Goal: Transaction & Acquisition: Purchase product/service

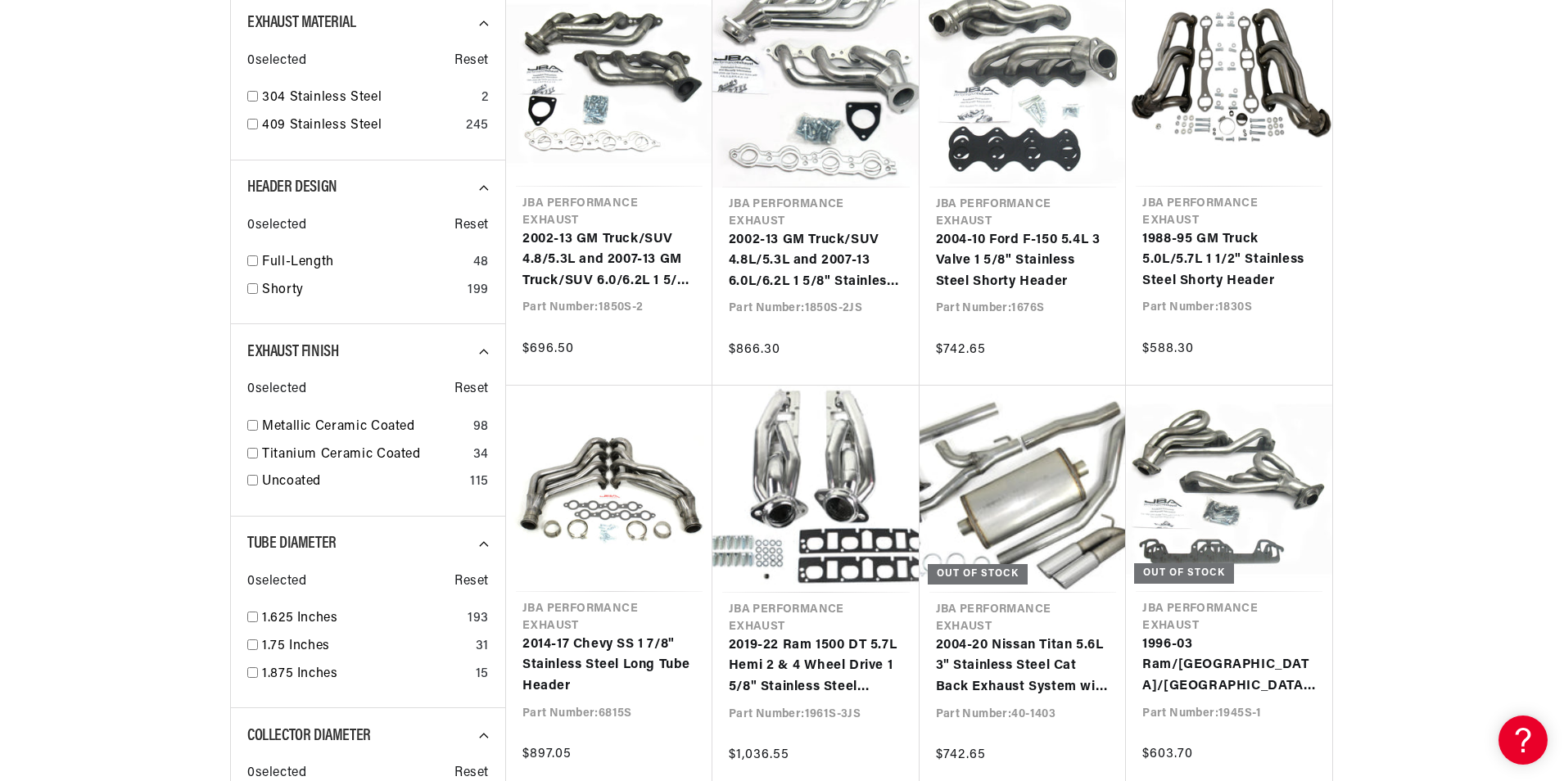
scroll to position [1091, 0]
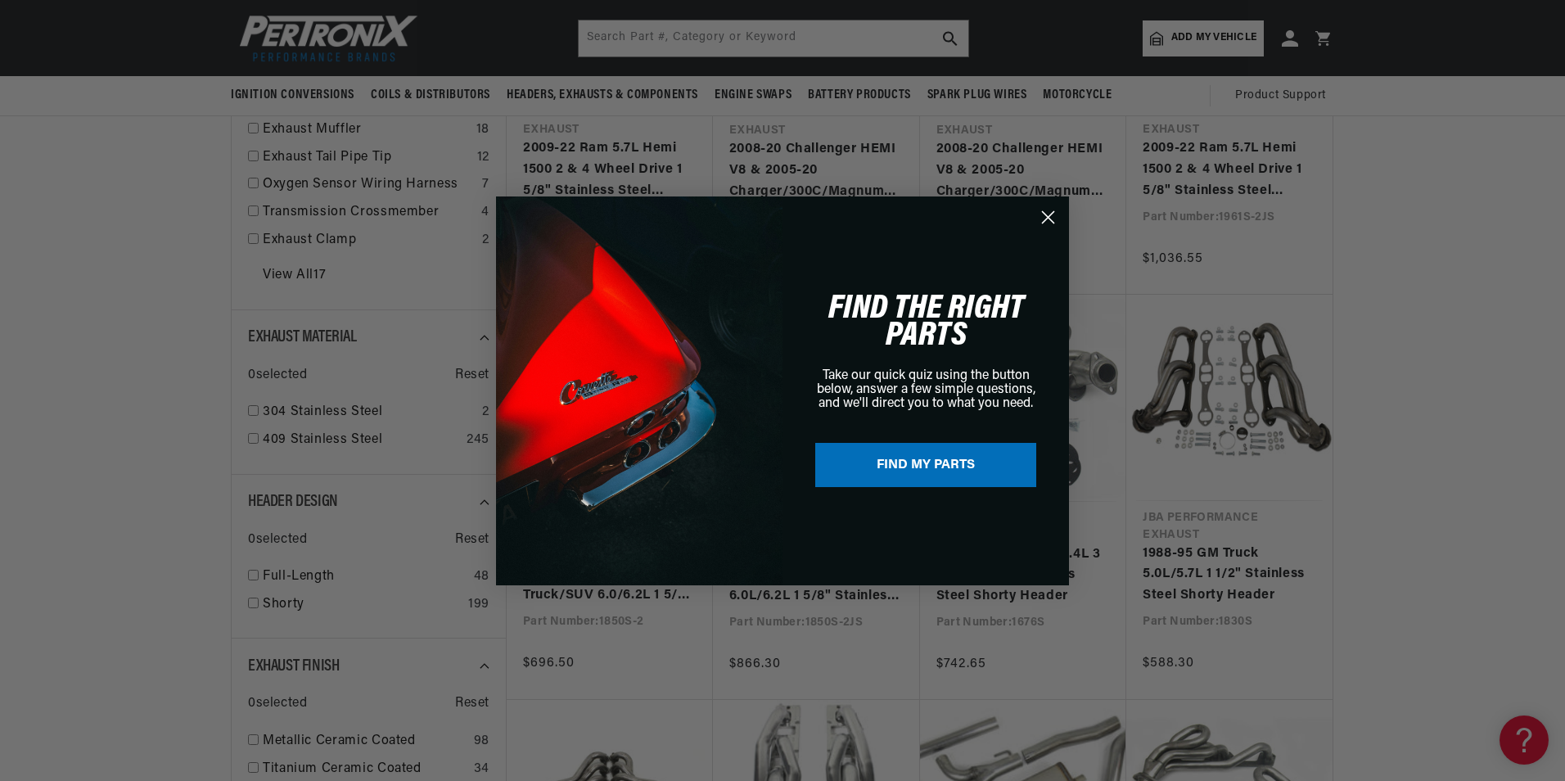
click at [891, 469] on button "FIND MY PARTS" at bounding box center [925, 465] width 221 height 44
click at [1048, 213] on circle "Close dialog" at bounding box center [1048, 216] width 27 height 27
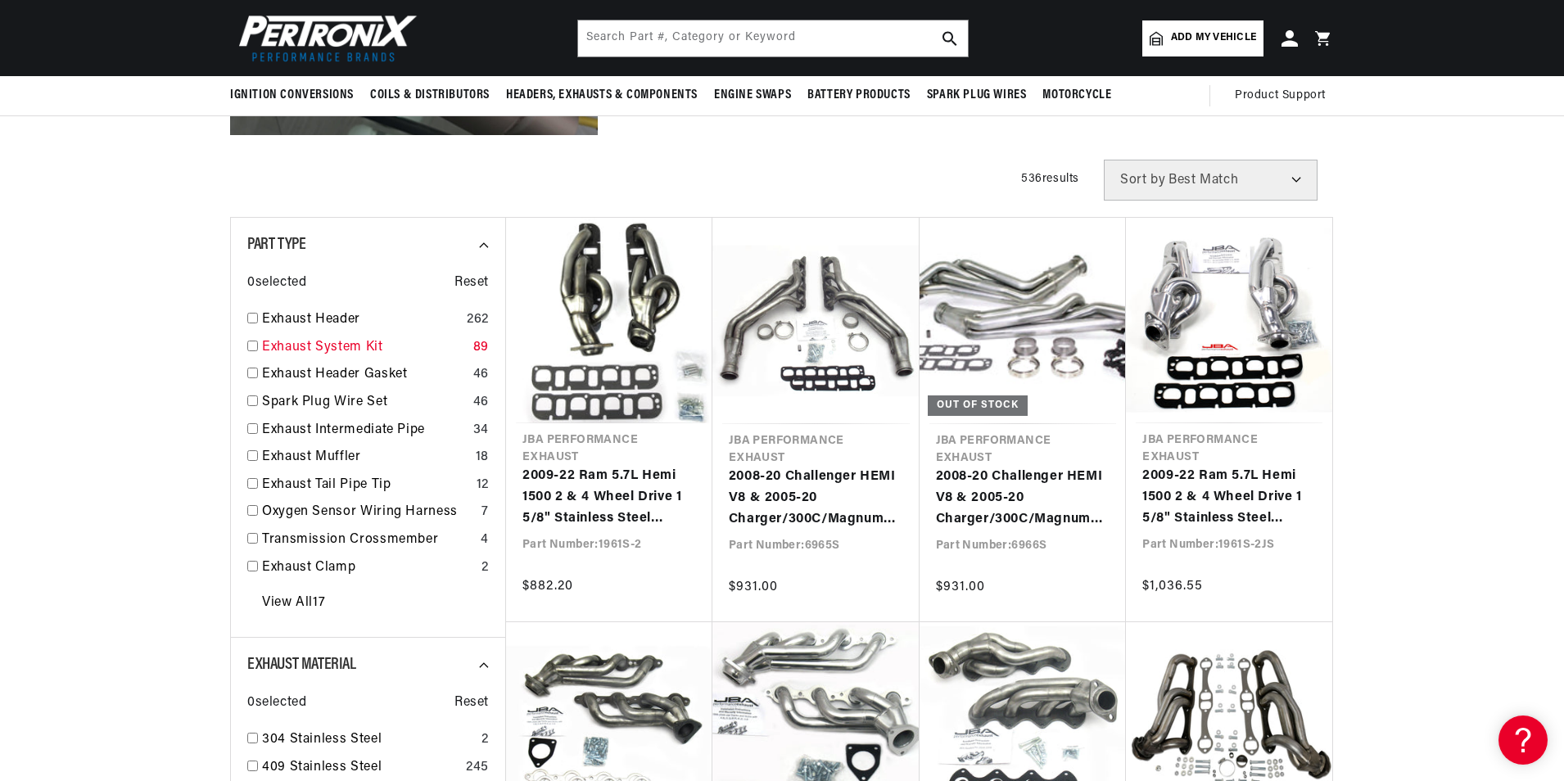
scroll to position [0, 0]
click at [252, 349] on input "checkbox" at bounding box center [252, 346] width 11 height 11
checkbox input "false"
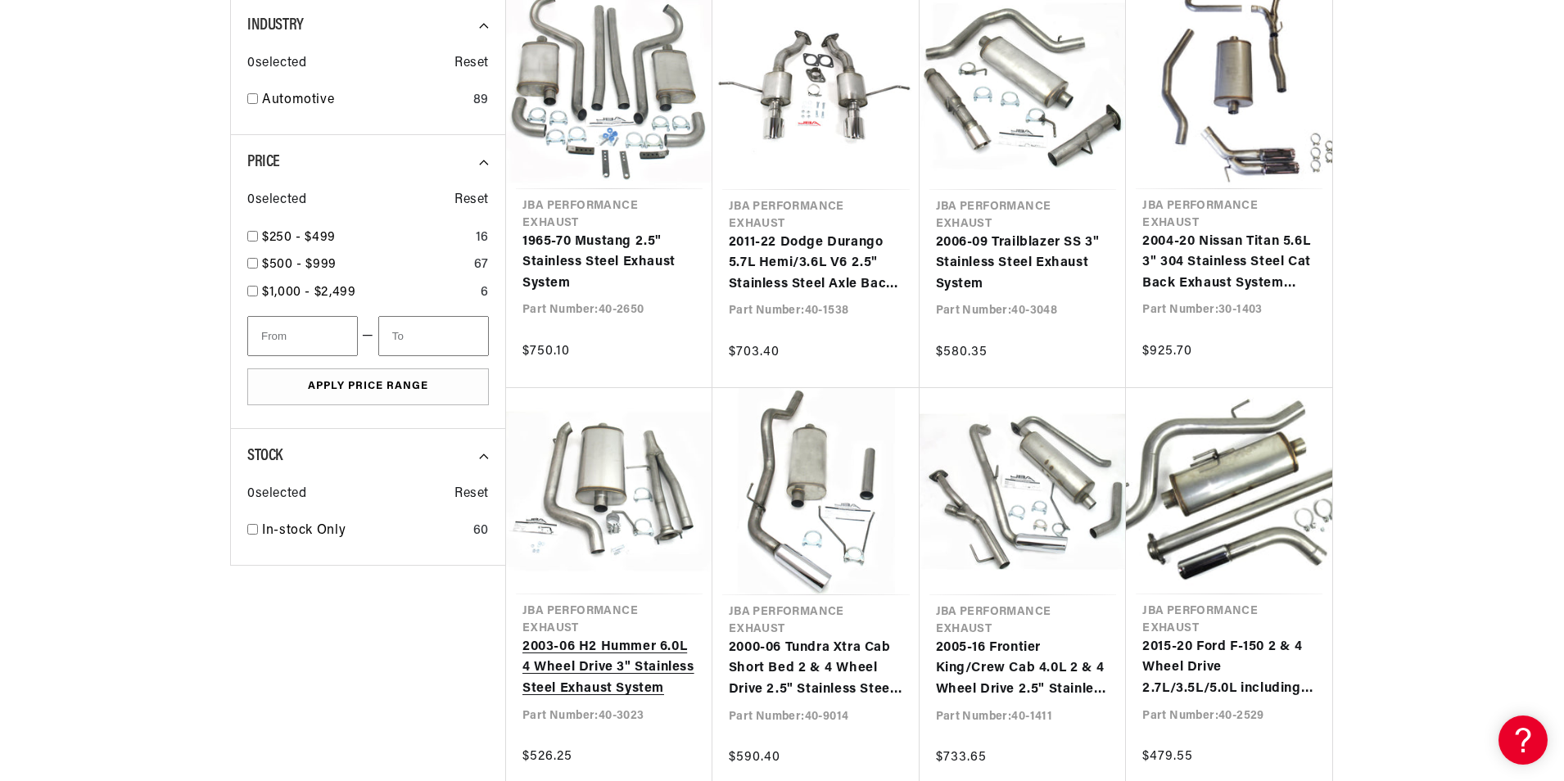
scroll to position [1091, 0]
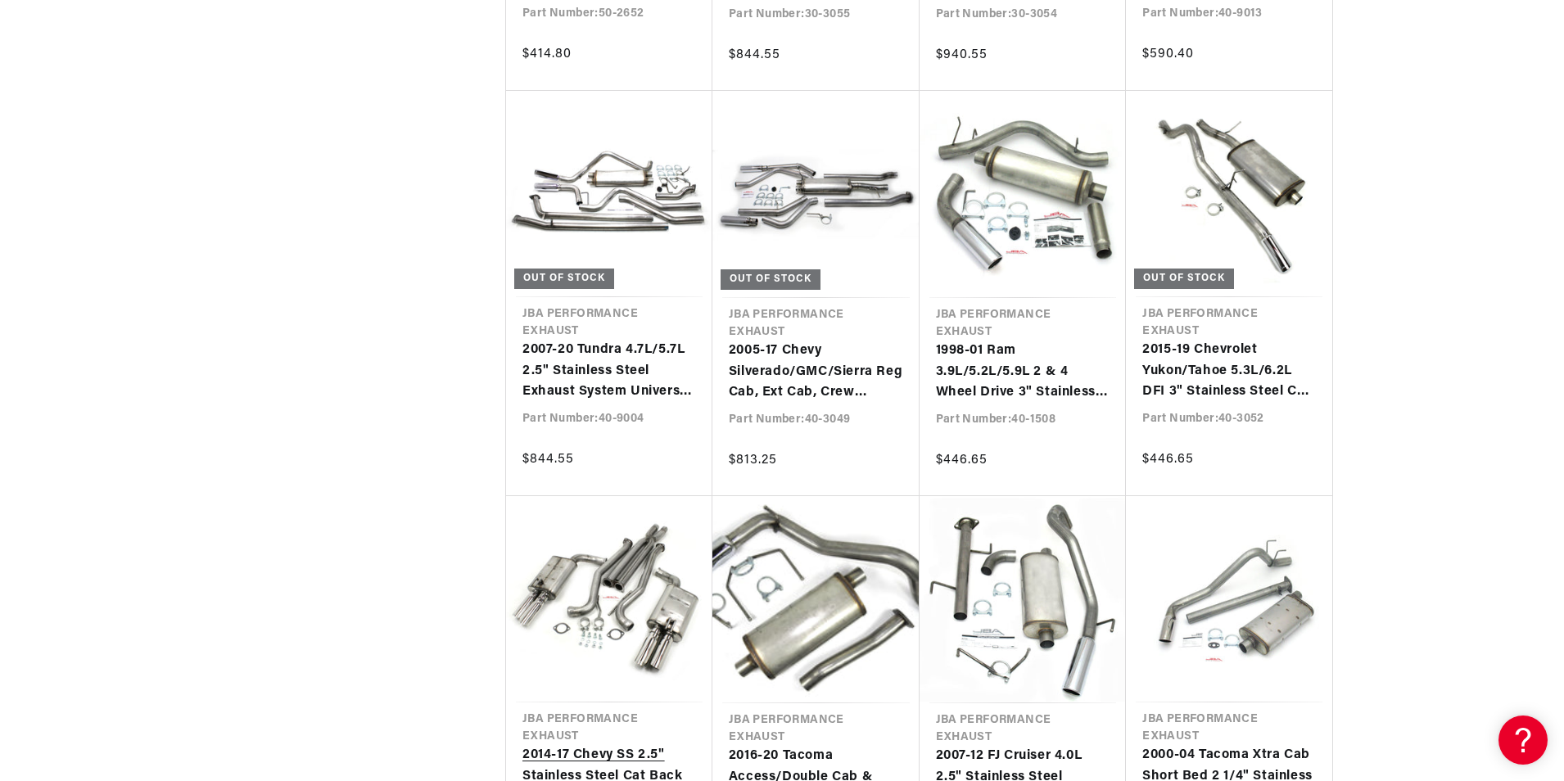
scroll to position [0, 496]
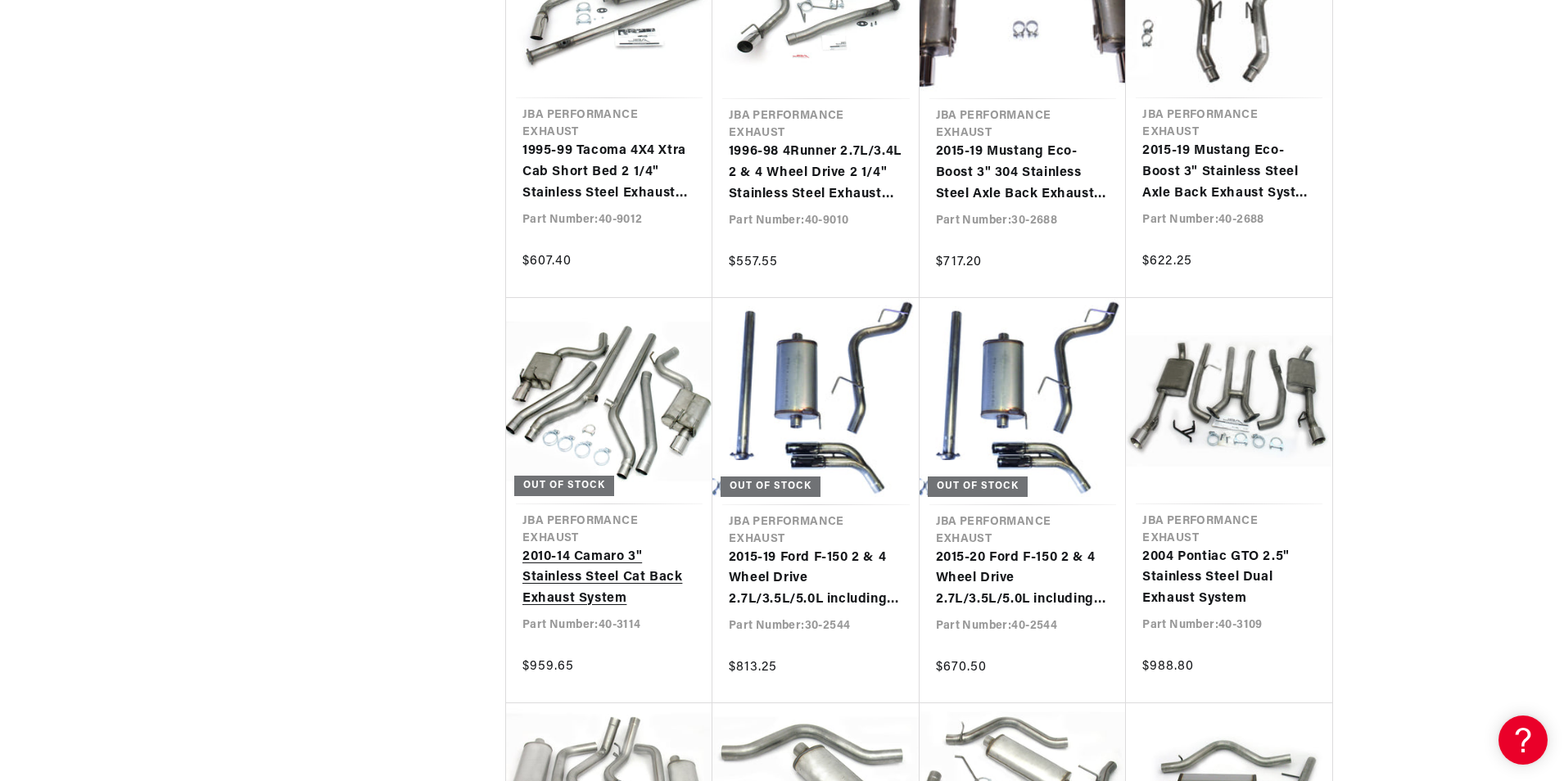
scroll to position [6441, 0]
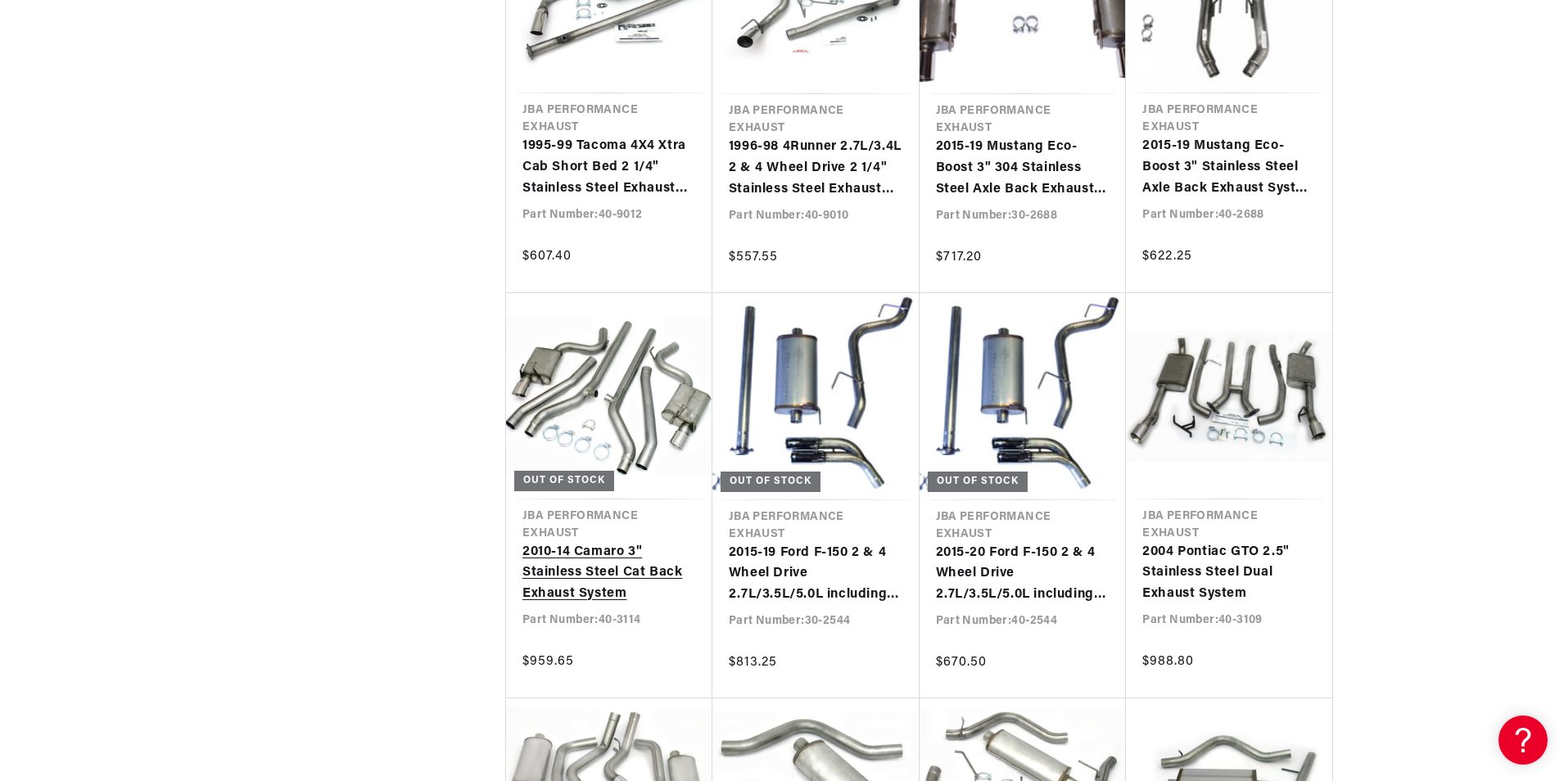
click at [571, 557] on link "2010-14 Camaro 3" Stainless Steel Cat Back Exhaust System" at bounding box center [609, 573] width 174 height 63
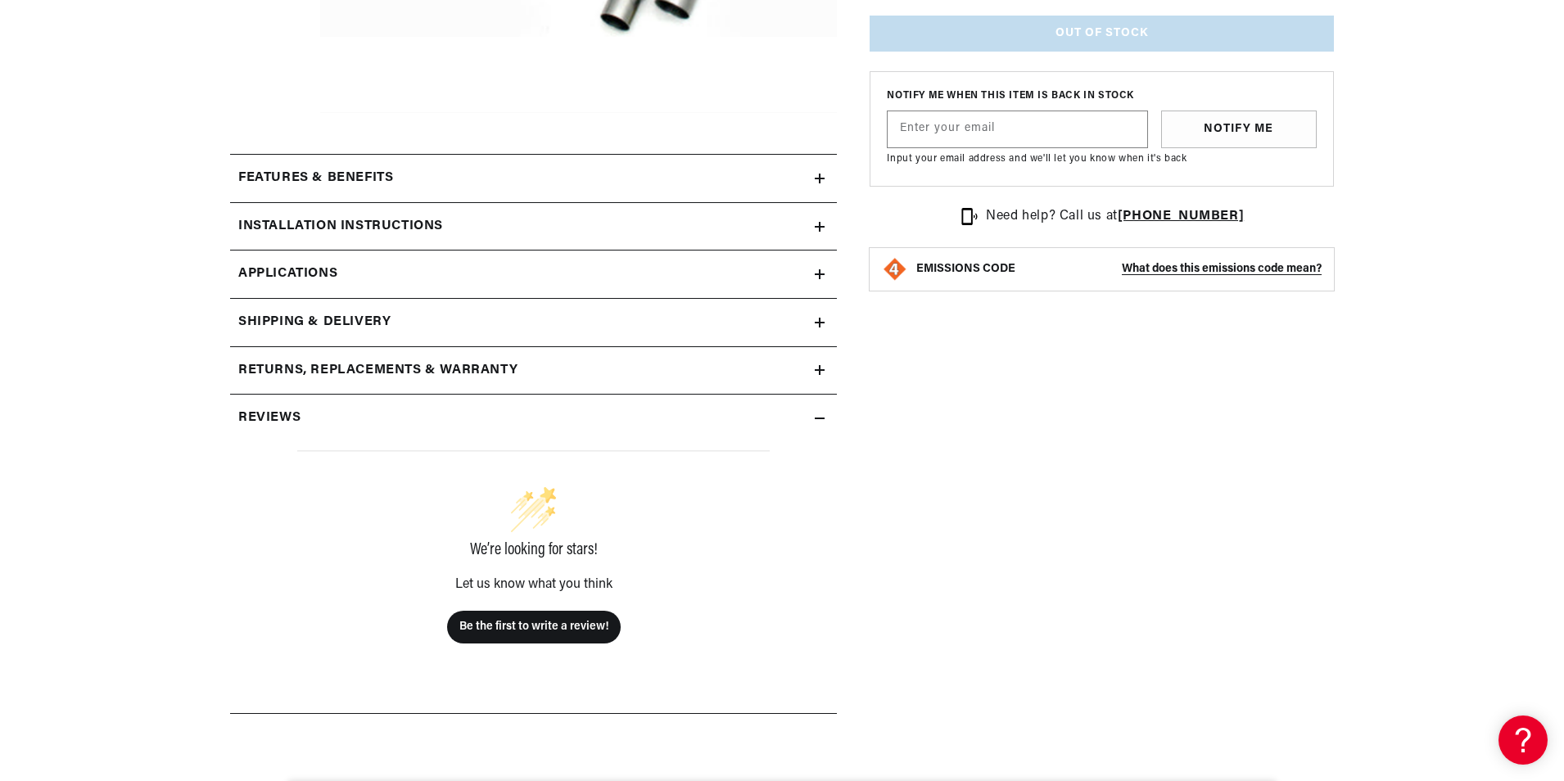
scroll to position [655, 0]
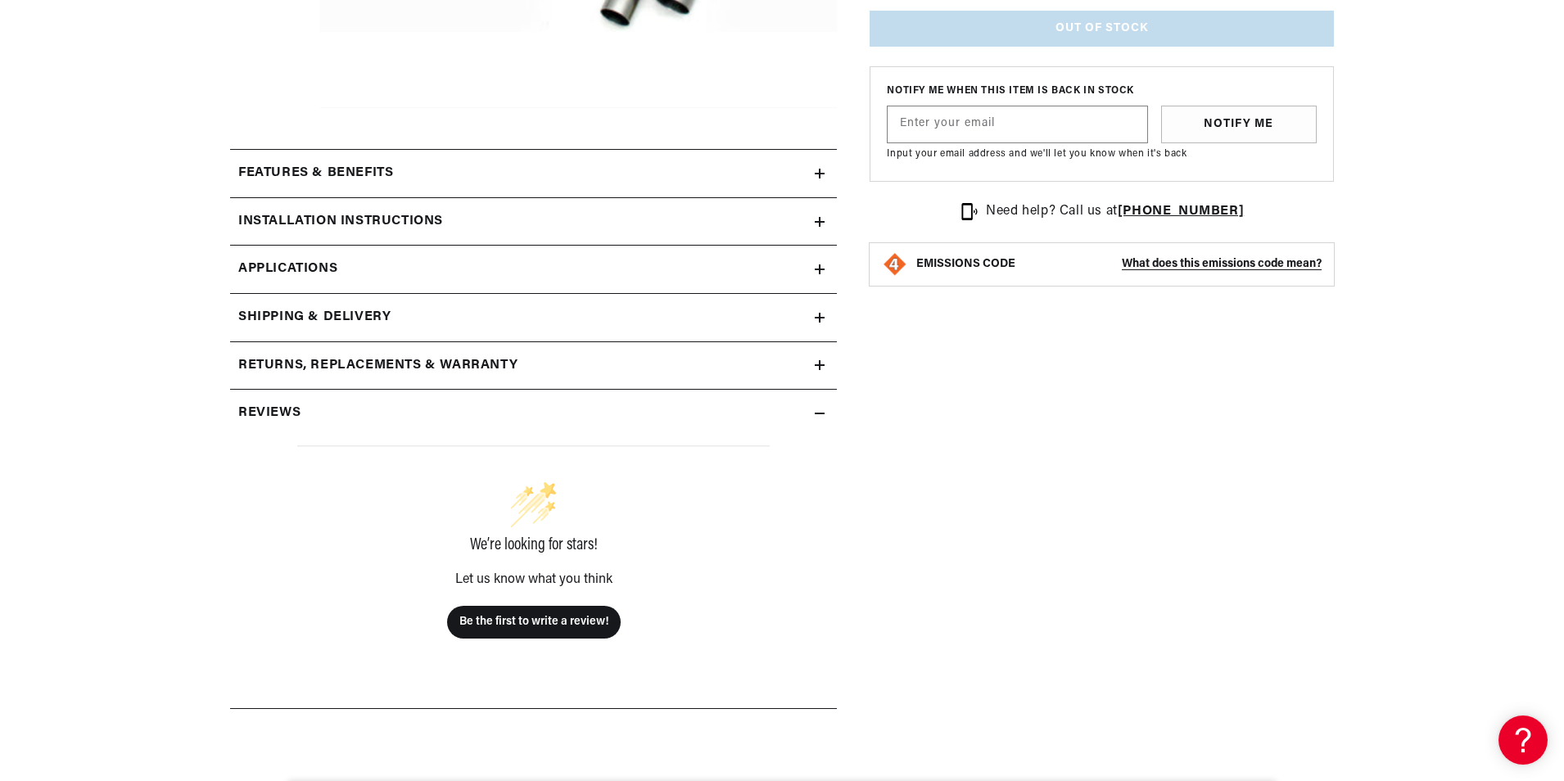
click at [481, 230] on div "Installation instructions" at bounding box center [522, 221] width 585 height 21
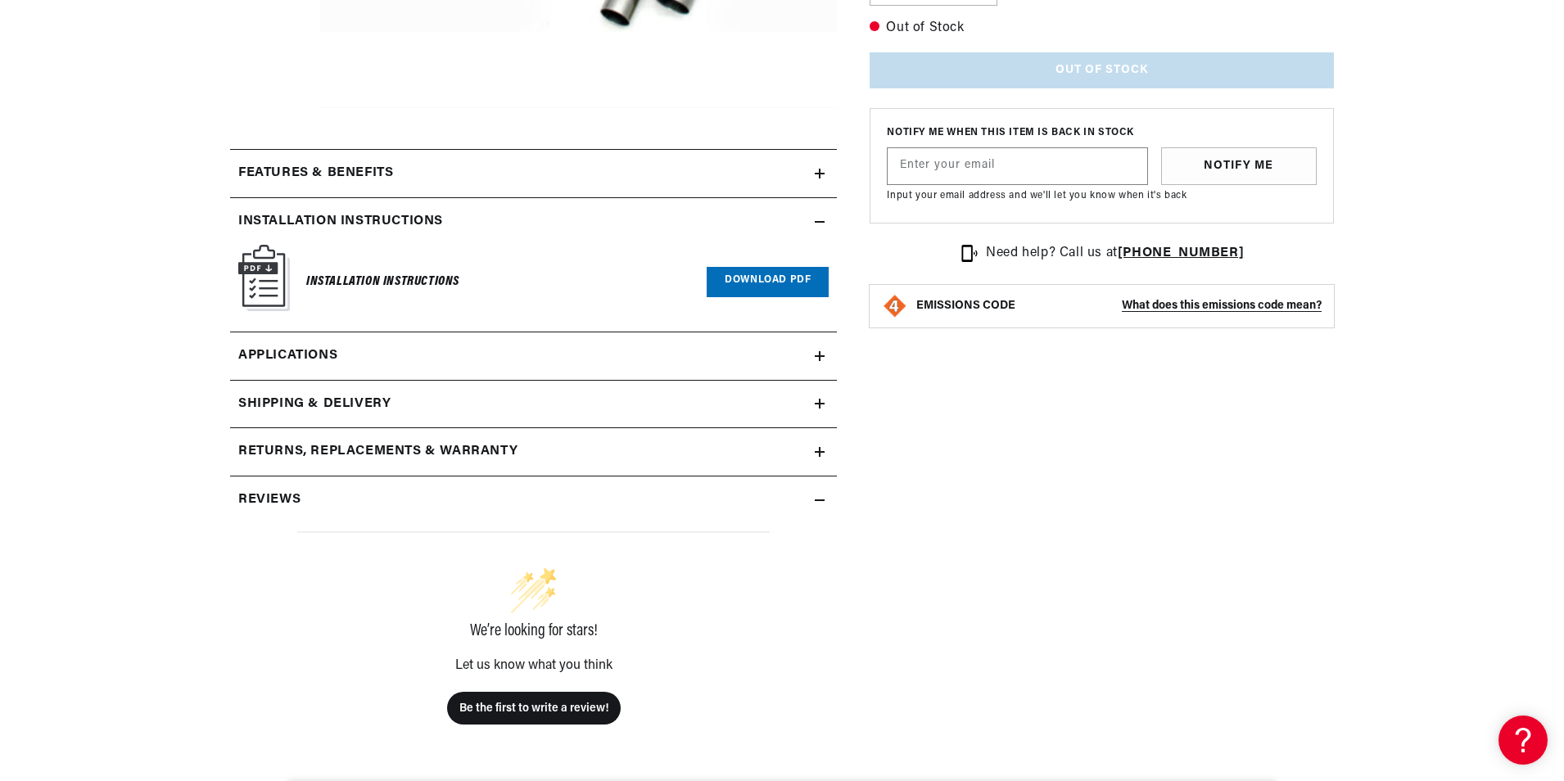
click at [750, 290] on link "Download PDF" at bounding box center [768, 282] width 122 height 30
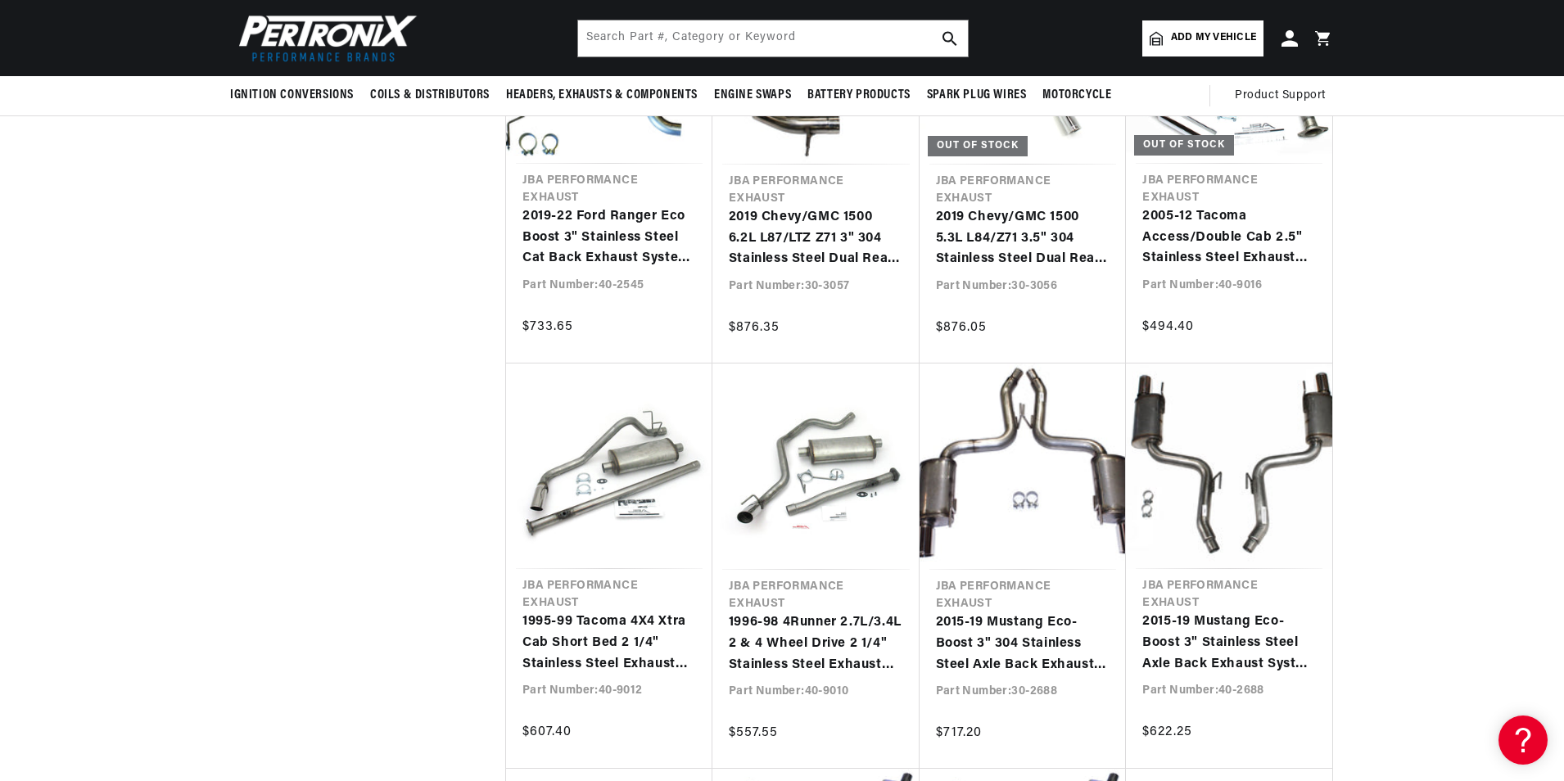
scroll to position [5895, 0]
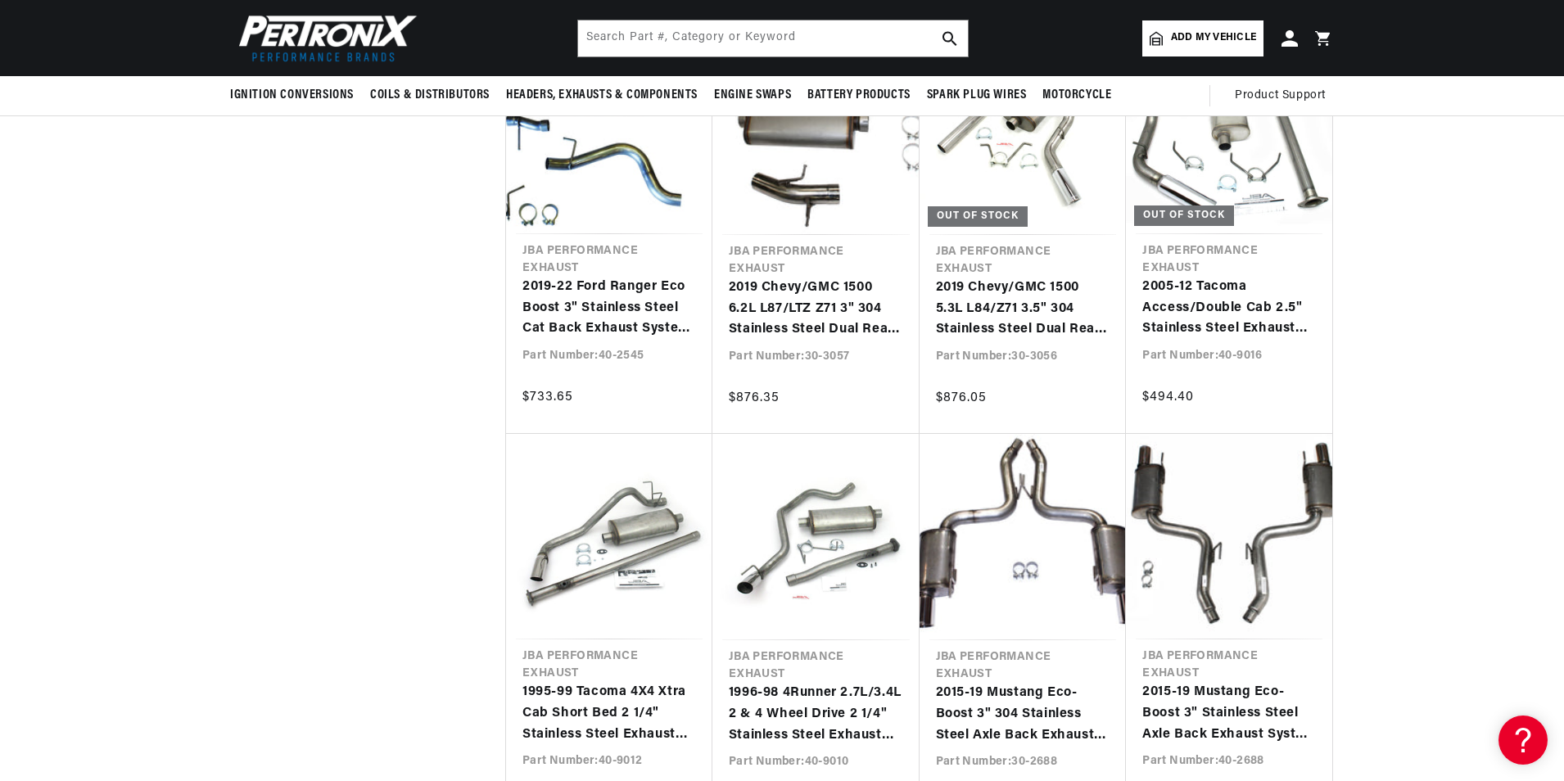
click at [1201, 38] on span "Add my vehicle" at bounding box center [1213, 38] width 85 height 16
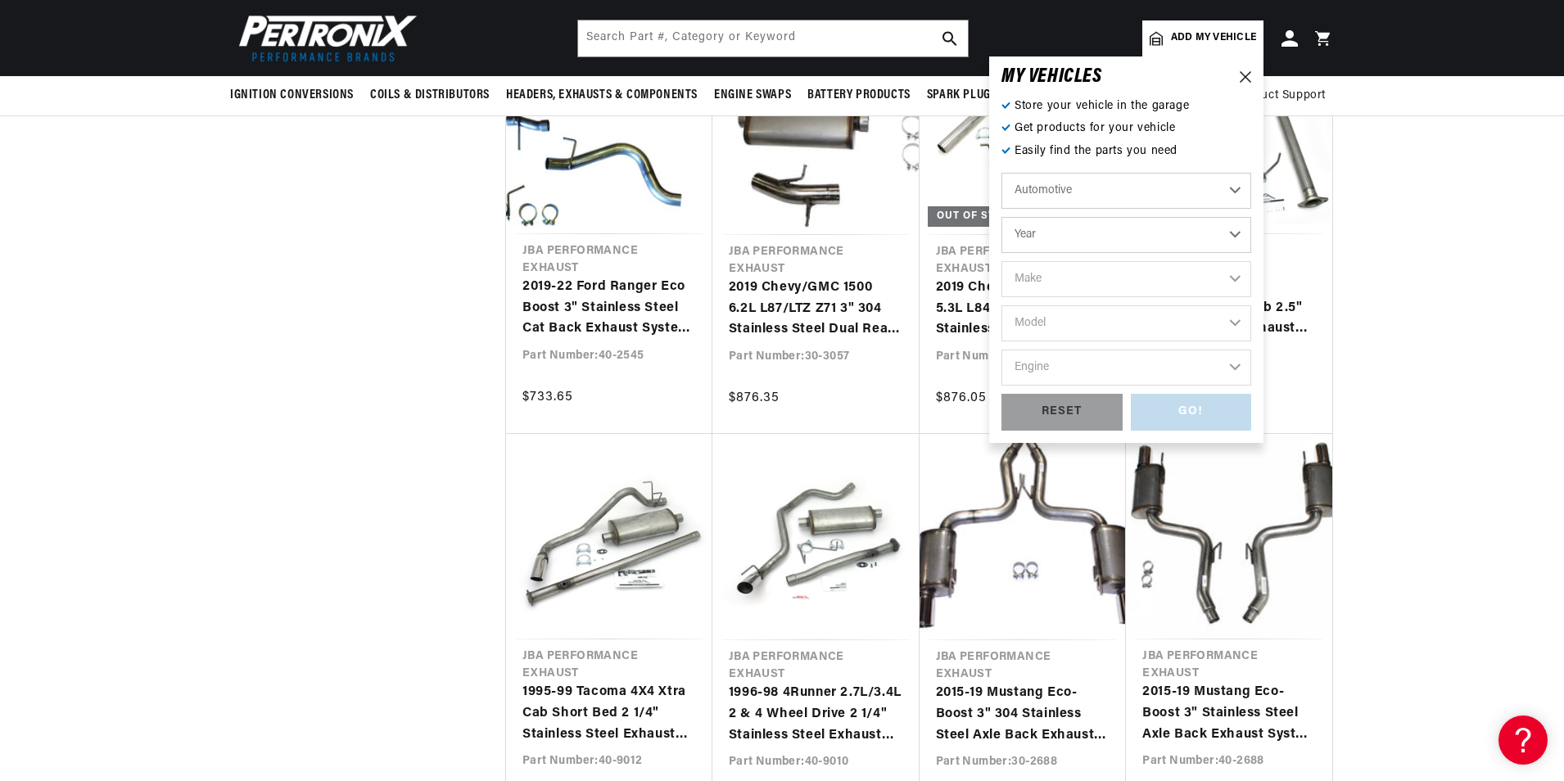
click at [1127, 228] on select "Year 2024 2023 2022 2021 2020 2019 2018 2017 2016 2015 2014 2013 2012 2011 2010…" at bounding box center [1126, 235] width 250 height 36
select select "2012"
click at [1001, 217] on select "Year 2024 2023 2022 2021 2020 2019 2018 2017 2016 2015 2014 2013 2012 2011 2010…" at bounding box center [1126, 235] width 250 height 36
select select "2012"
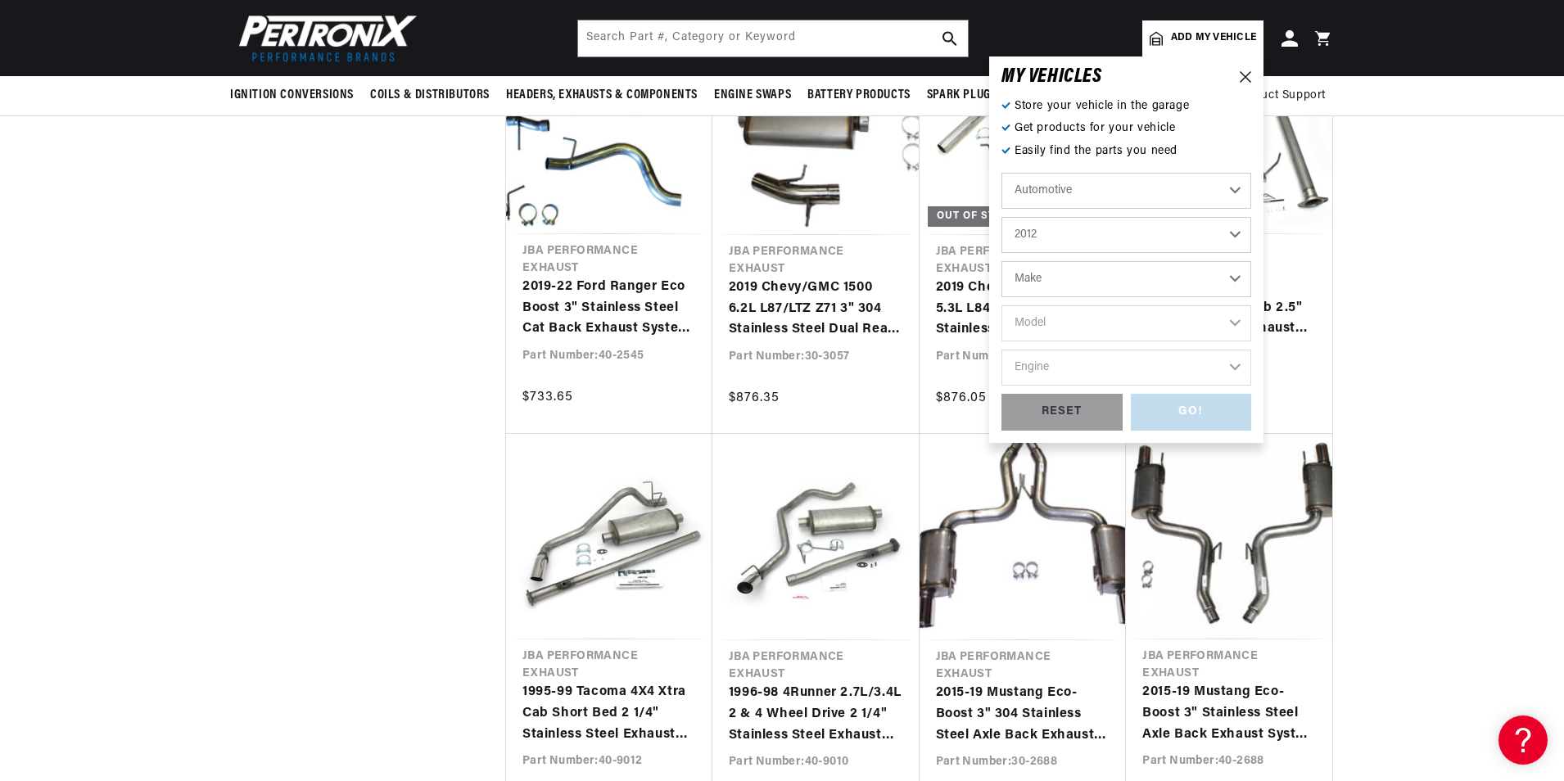
click at [1117, 270] on select "Make Cadillac Chevrolet Chrysler Dodge Ford GMC INFINITI Jeep Nissan Ram Toyota" at bounding box center [1126, 279] width 250 height 36
select select "Chevrolet"
click at [1001, 261] on select "Make Cadillac Chevrolet Chrysler Dodge Ford GMC INFINITI Jeep Nissan Ram Toyota" at bounding box center [1126, 279] width 250 height 36
select select "Chevrolet"
click at [1111, 324] on select "Model Avalanche Camaro Caprice Colorado Corvette Express 1500 Express 2500 Expr…" at bounding box center [1126, 323] width 250 height 36
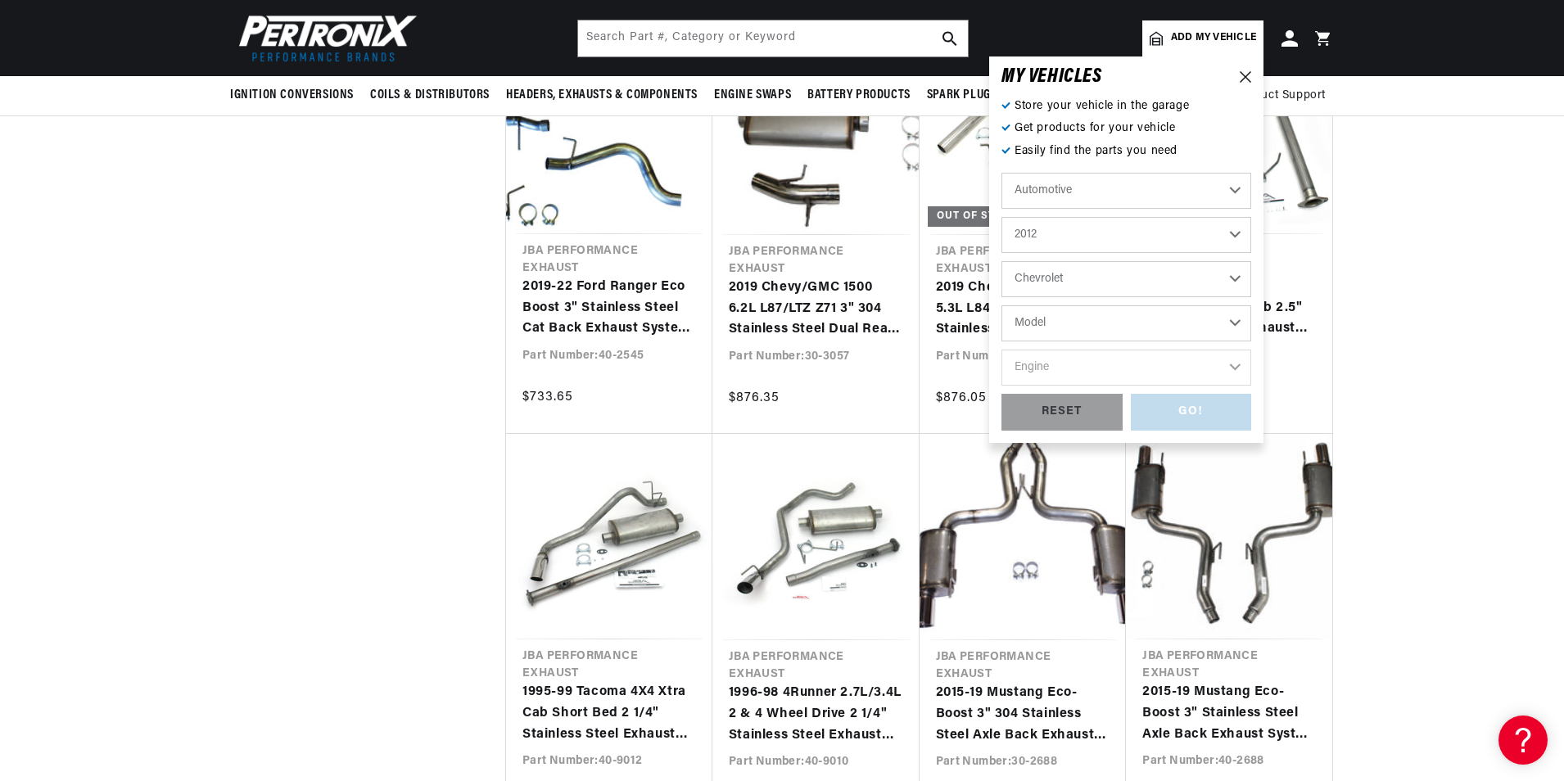
select select "Camaro"
click at [1001, 305] on select "Model Avalanche Camaro Caprice Colorado Corvette Express 1500 Express 2500 Expr…" at bounding box center [1126, 323] width 250 height 36
select select "Camaro"
click at [1118, 364] on select "Engine 6.2L" at bounding box center [1126, 368] width 250 height 36
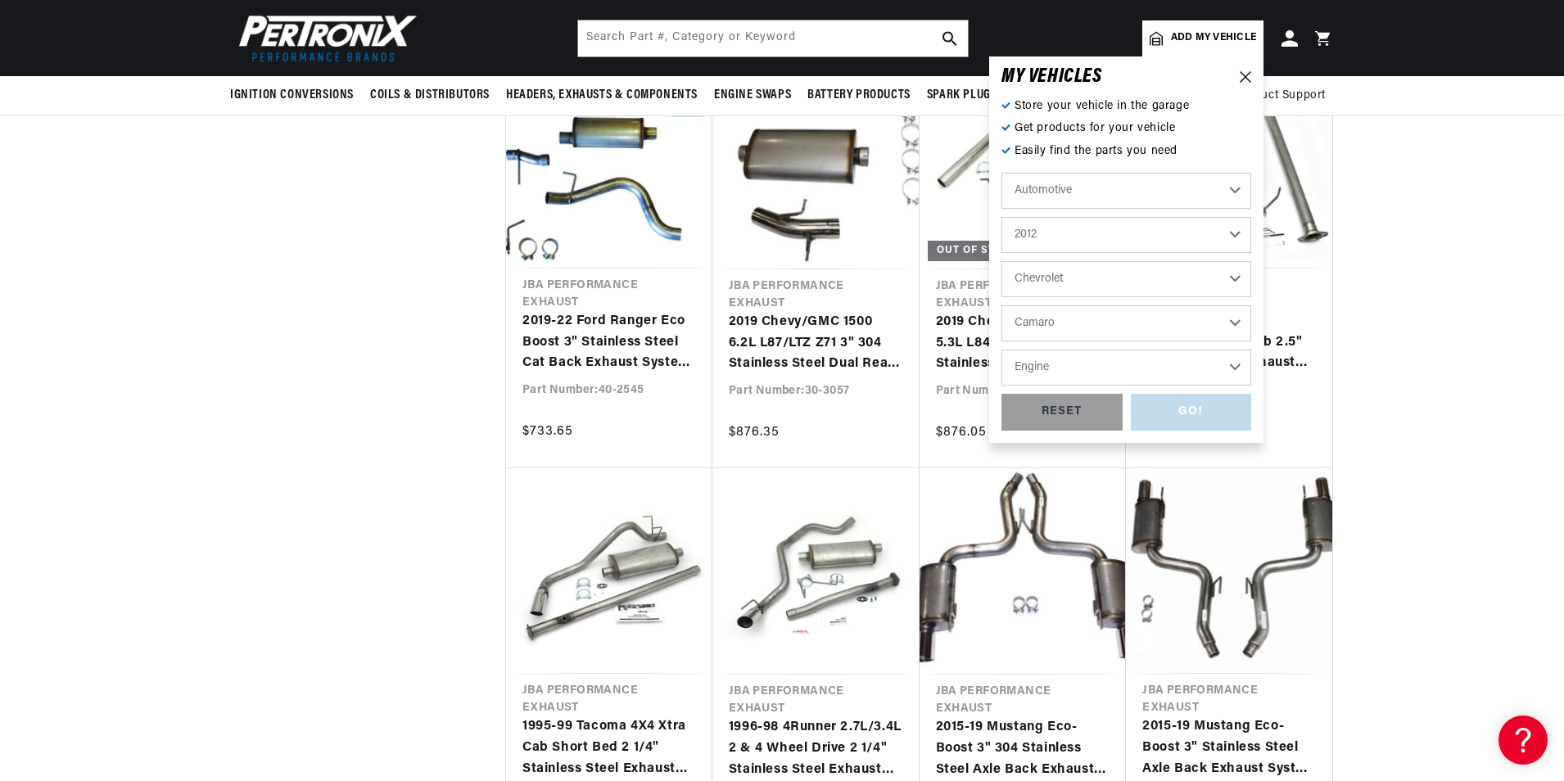
scroll to position [5786, 0]
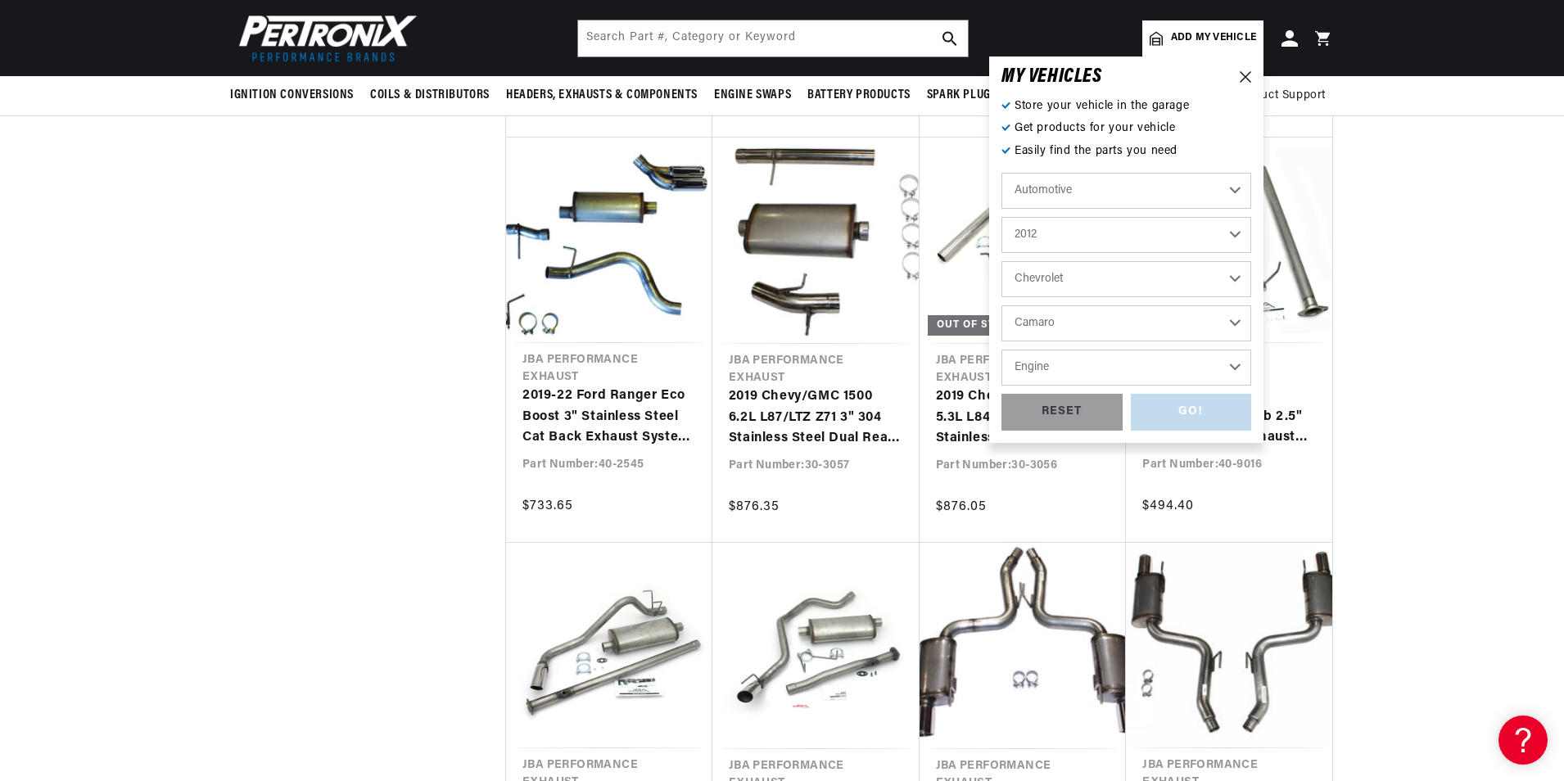
click at [1205, 363] on select "Engine 6.2L" at bounding box center [1126, 368] width 250 height 36
click at [1245, 75] on icon at bounding box center [1244, 76] width 11 height 11
